Goal: Task Accomplishment & Management: Use online tool/utility

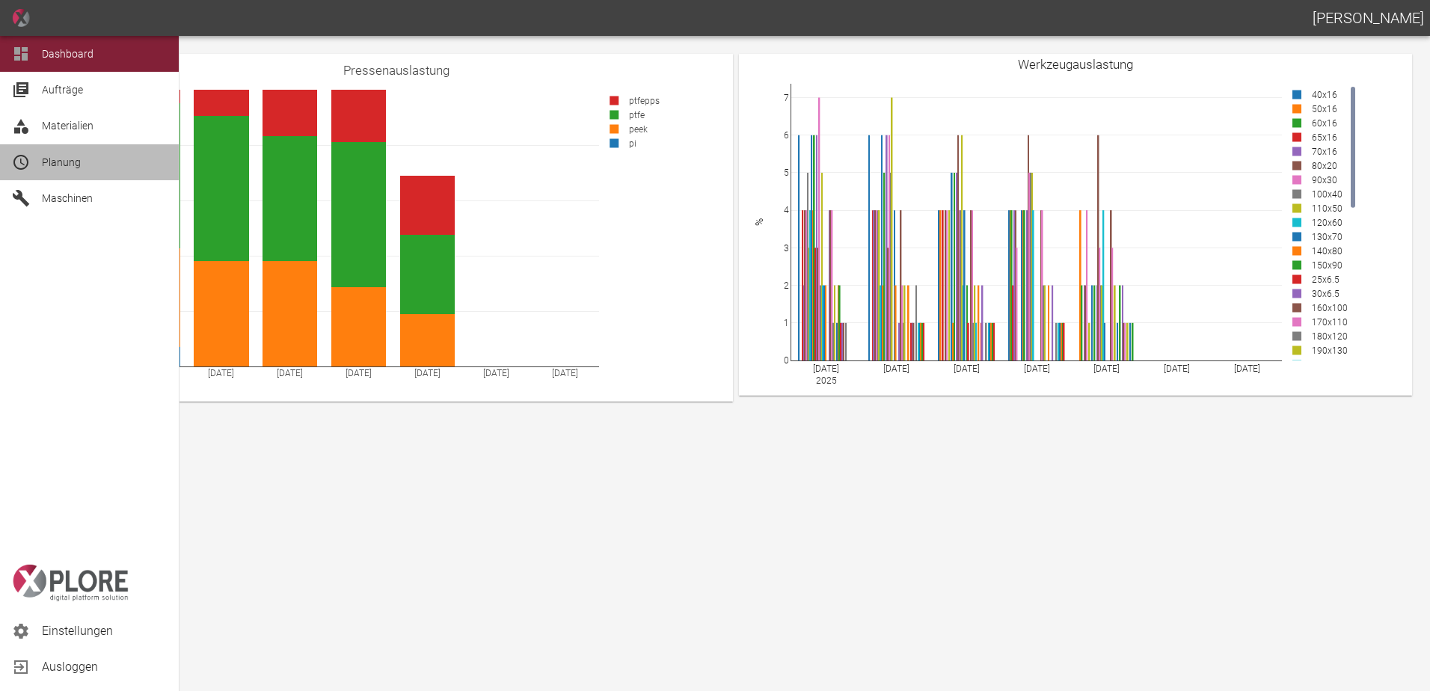
click at [56, 164] on span "Planung" at bounding box center [61, 162] width 39 height 12
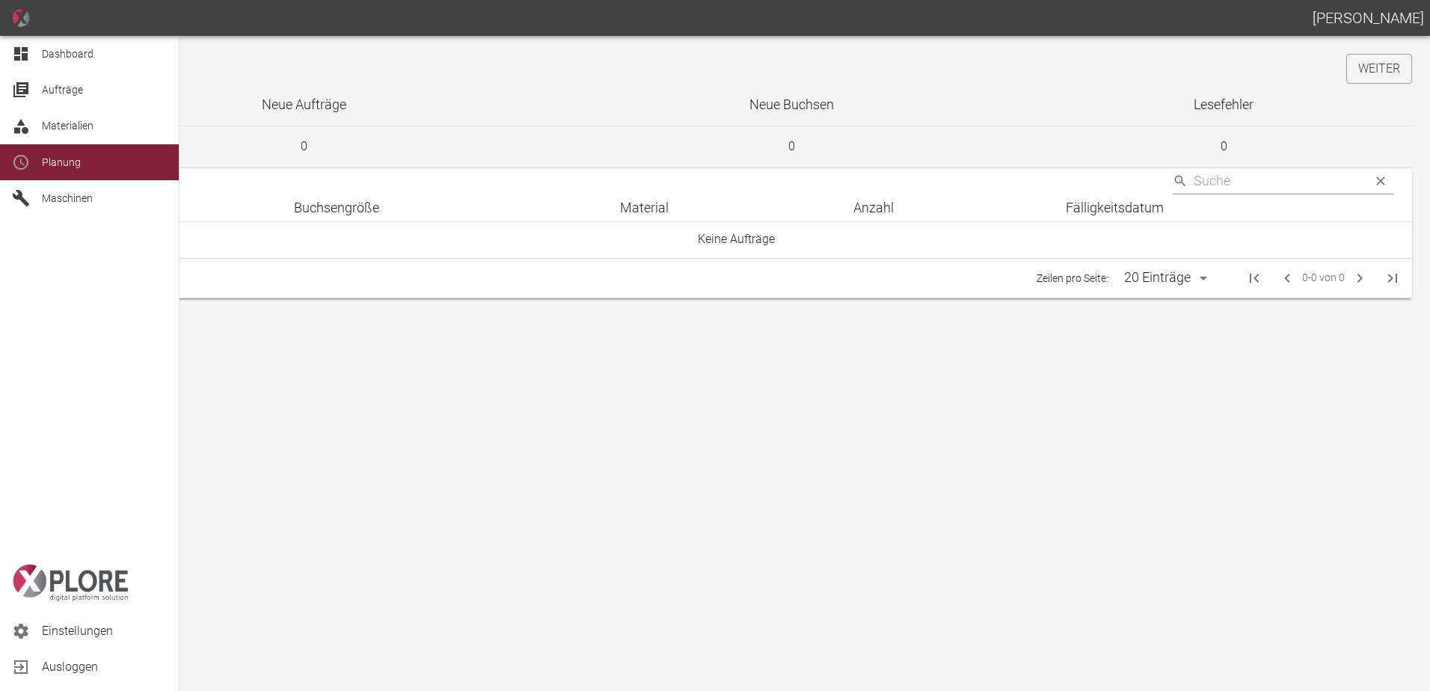
click at [75, 83] on span "Aufträge" at bounding box center [104, 90] width 125 height 18
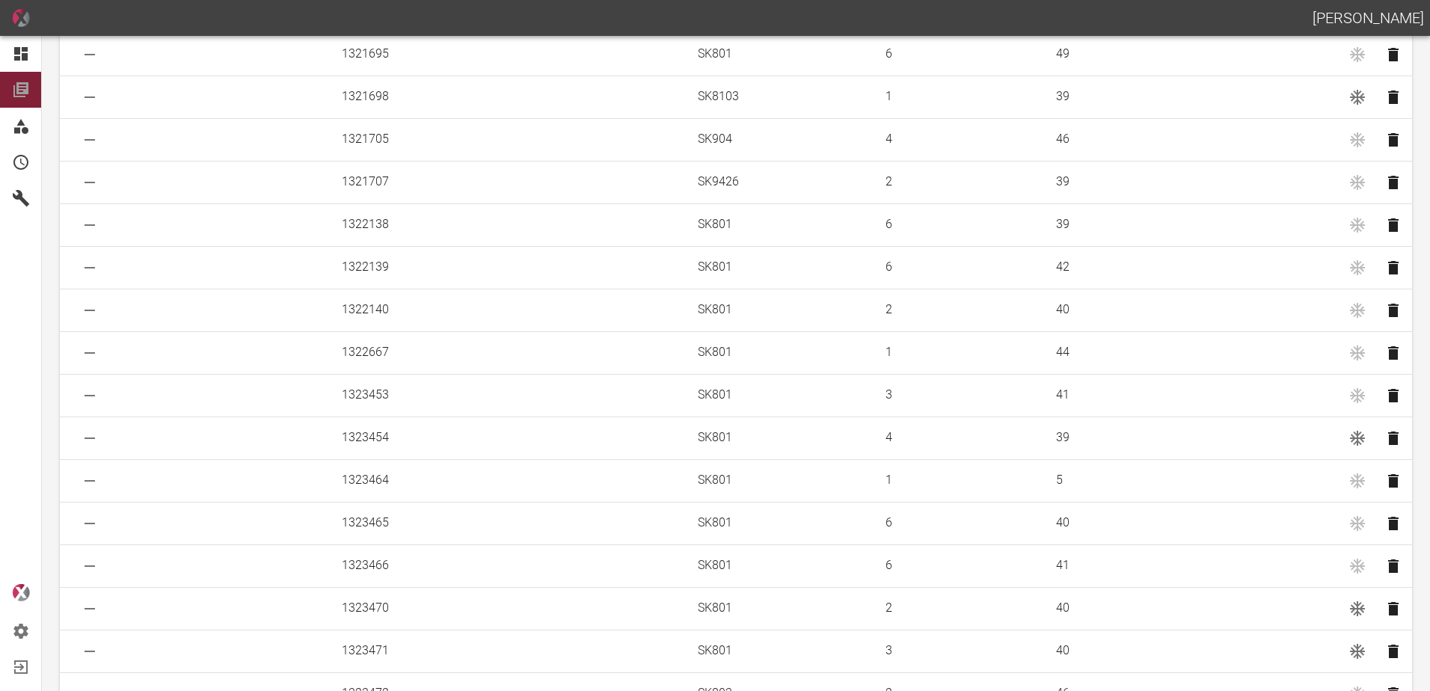
scroll to position [1605, 0]
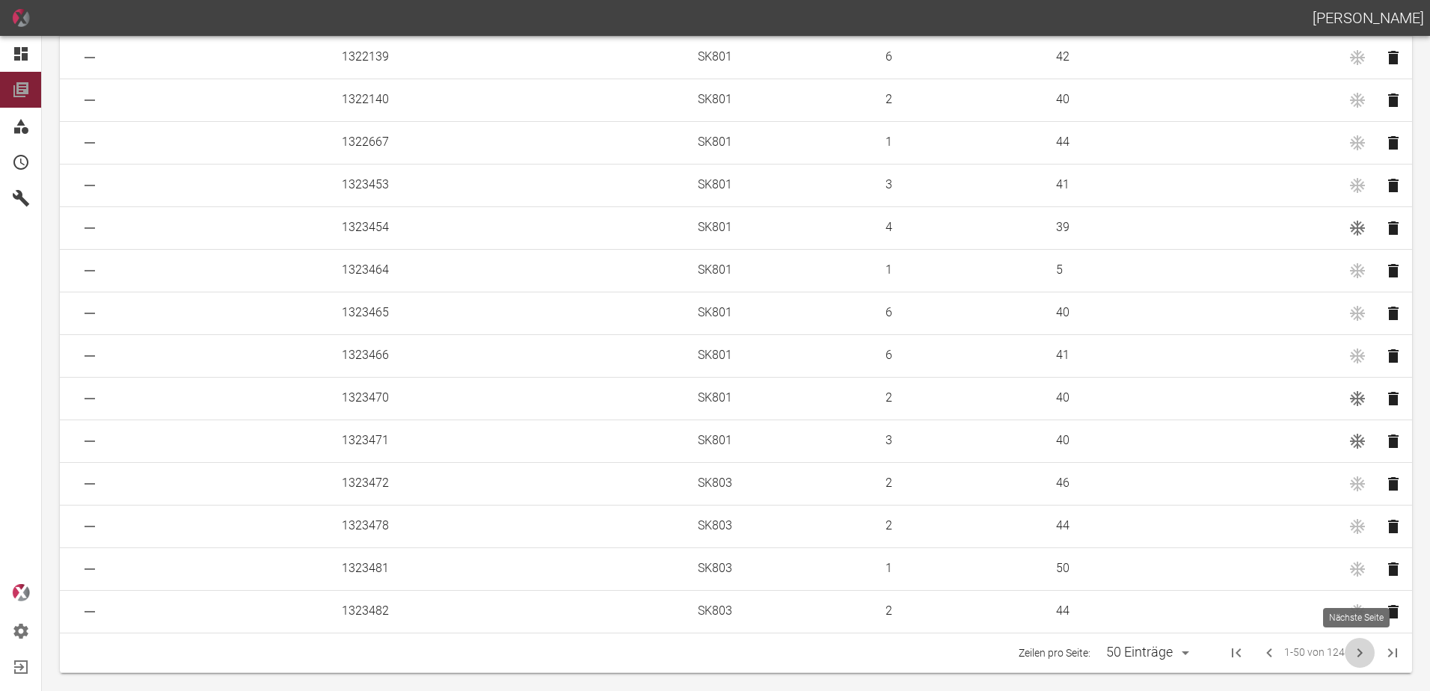
click at [1357, 651] on icon "Next Page" at bounding box center [1359, 652] width 5 height 9
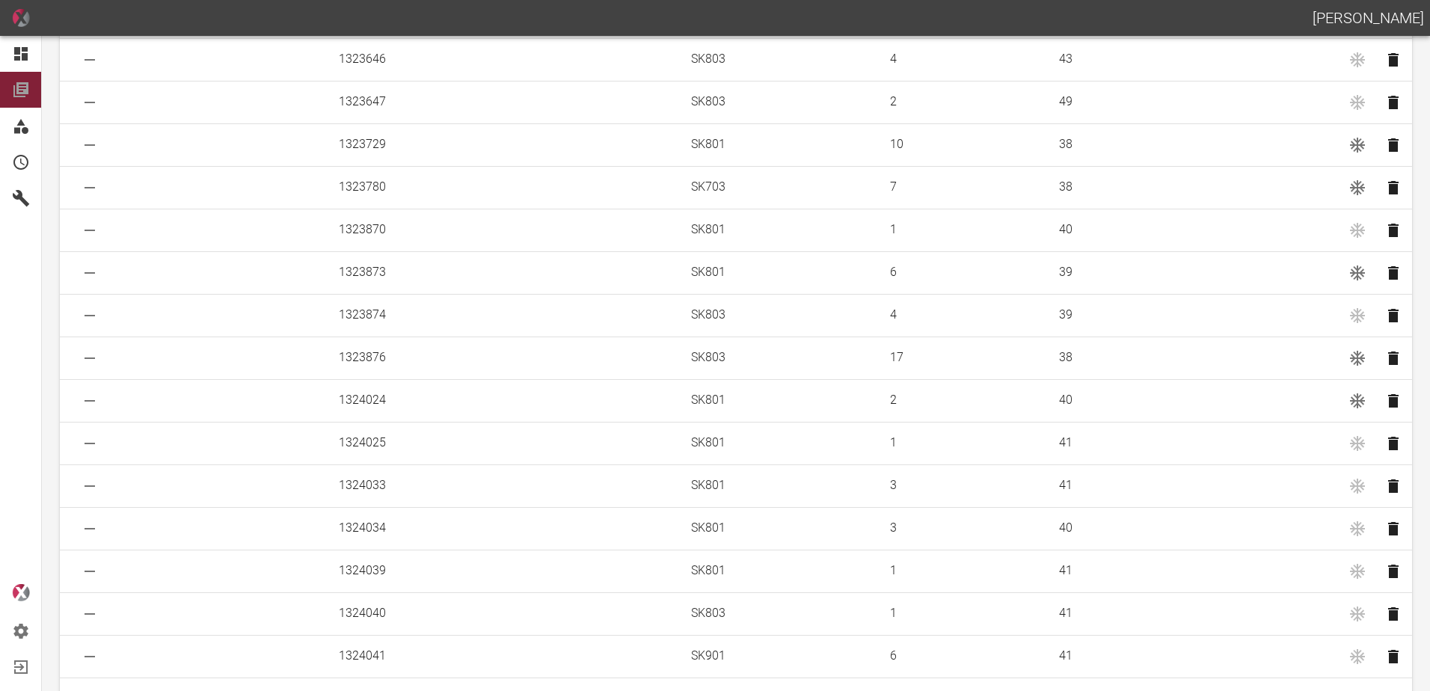
scroll to position [259, 0]
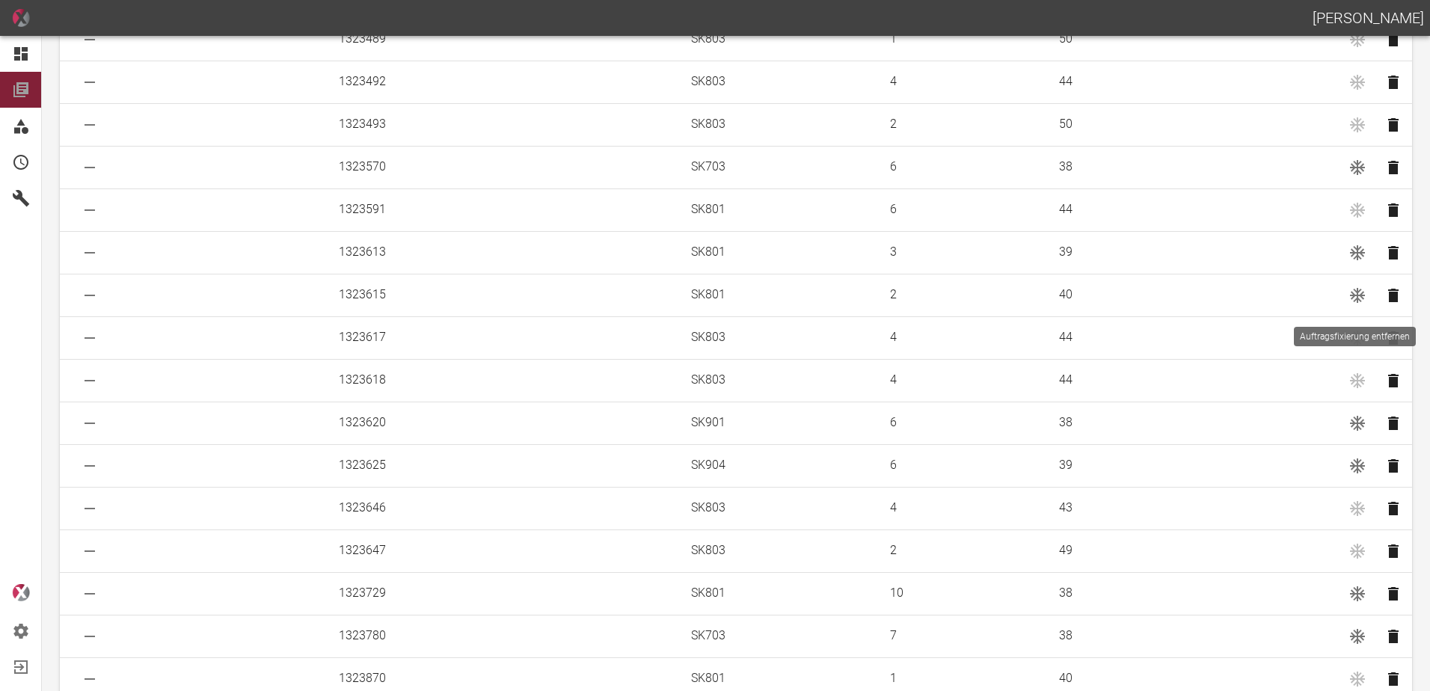
click at [1354, 294] on icon "Auftragsfixierung entfernen" at bounding box center [1357, 295] width 15 height 15
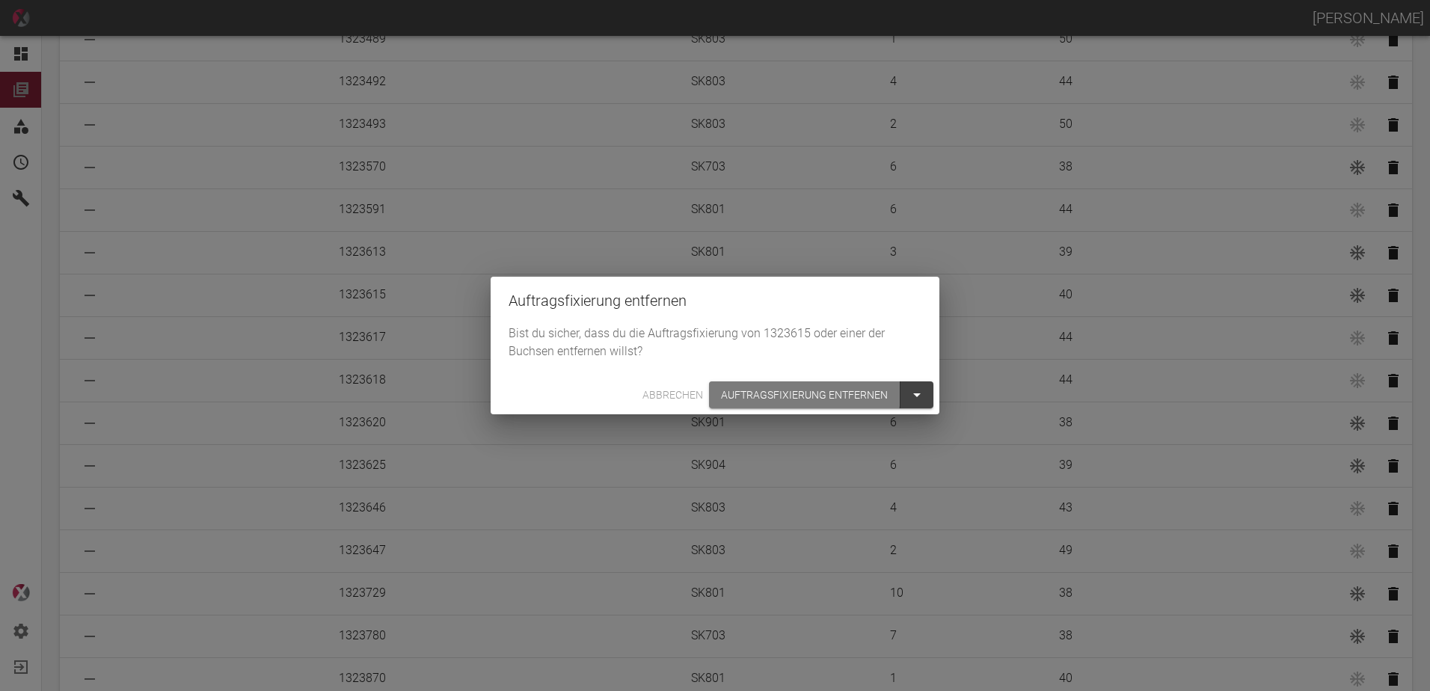
click at [754, 392] on button "Auftragsfixierung entfernen" at bounding box center [804, 395] width 191 height 28
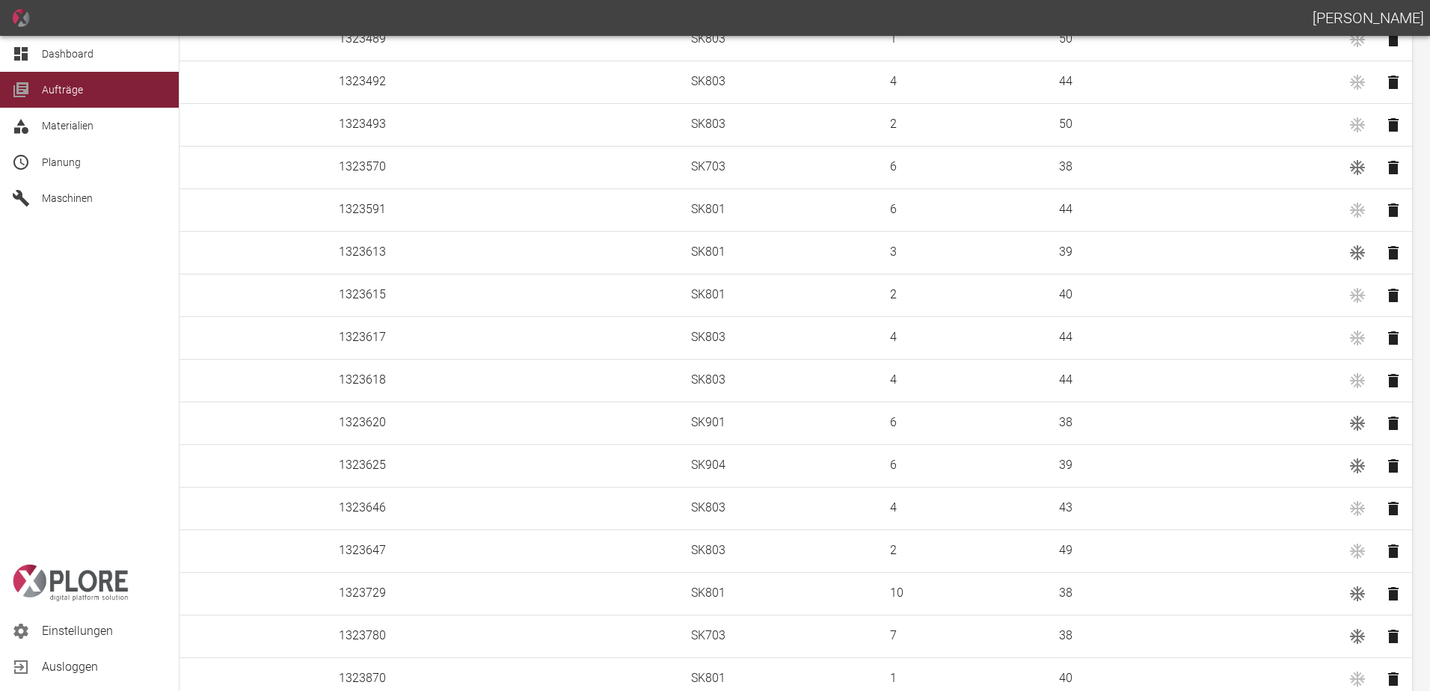
click at [20, 50] on icon at bounding box center [20, 53] width 13 height 13
